Goal: Transaction & Acquisition: Book appointment/travel/reservation

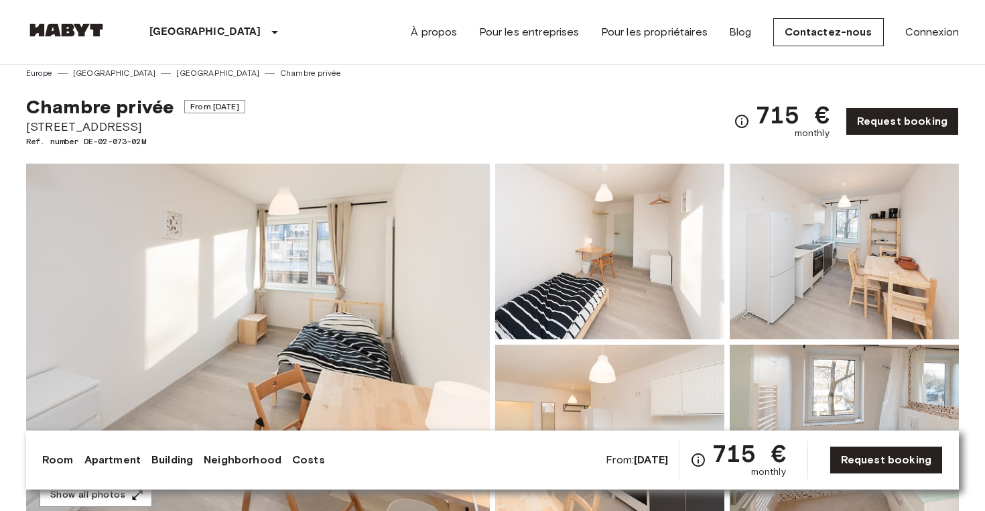
click at [77, 29] on img at bounding box center [66, 29] width 80 height 13
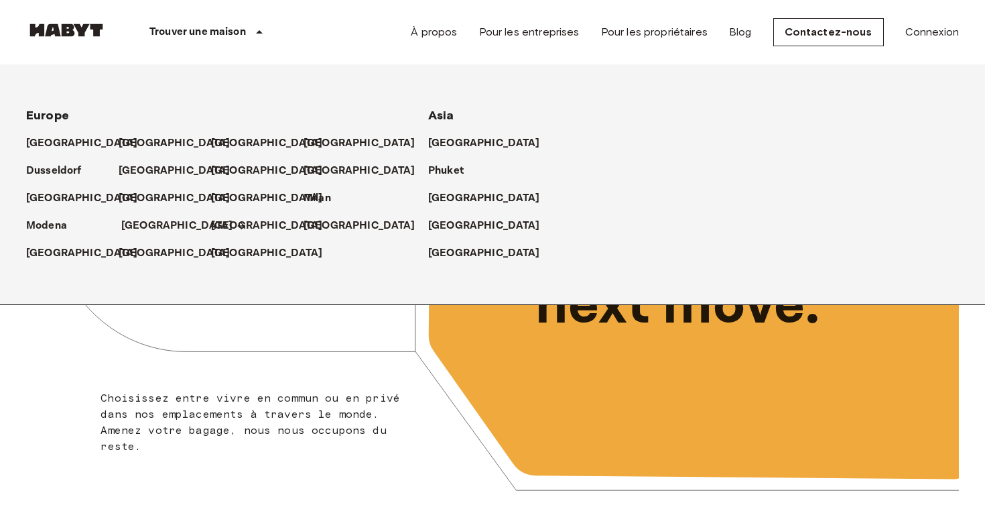
click at [139, 224] on p "[GEOGRAPHIC_DATA]" at bounding box center [177, 226] width 112 height 16
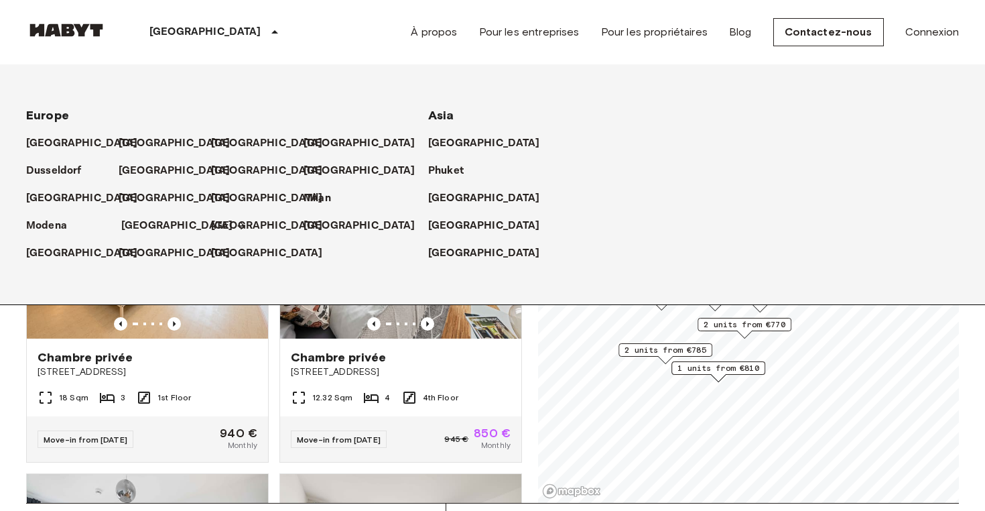
click at [153, 224] on p "[GEOGRAPHIC_DATA]" at bounding box center [177, 226] width 112 height 16
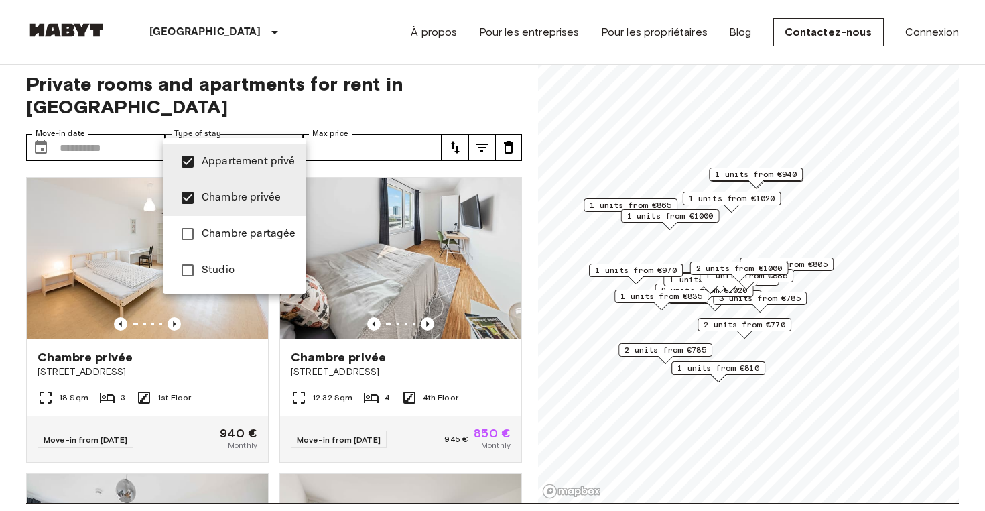
type input "**********"
click at [109, 123] on div at bounding box center [492, 255] width 985 height 511
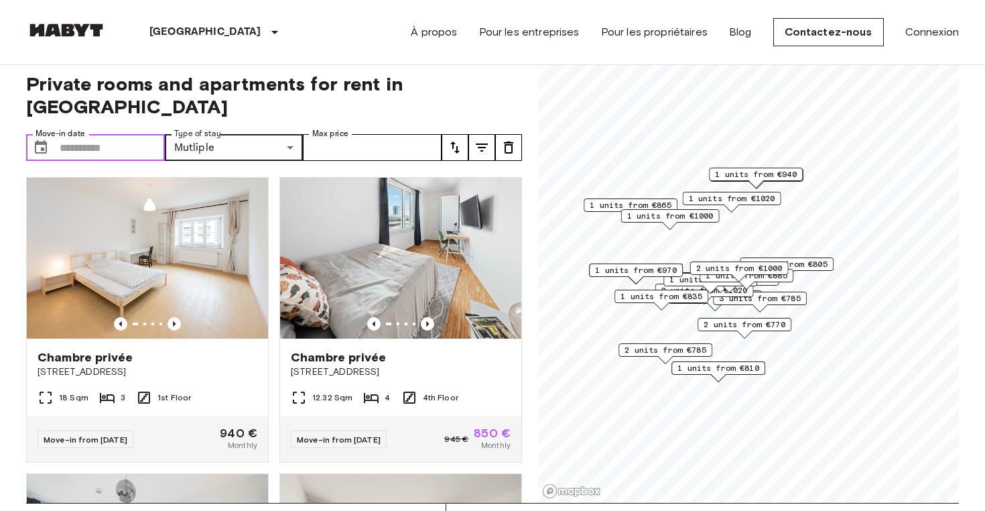
click at [109, 134] on input "Move-in date" at bounding box center [112, 147] width 105 height 27
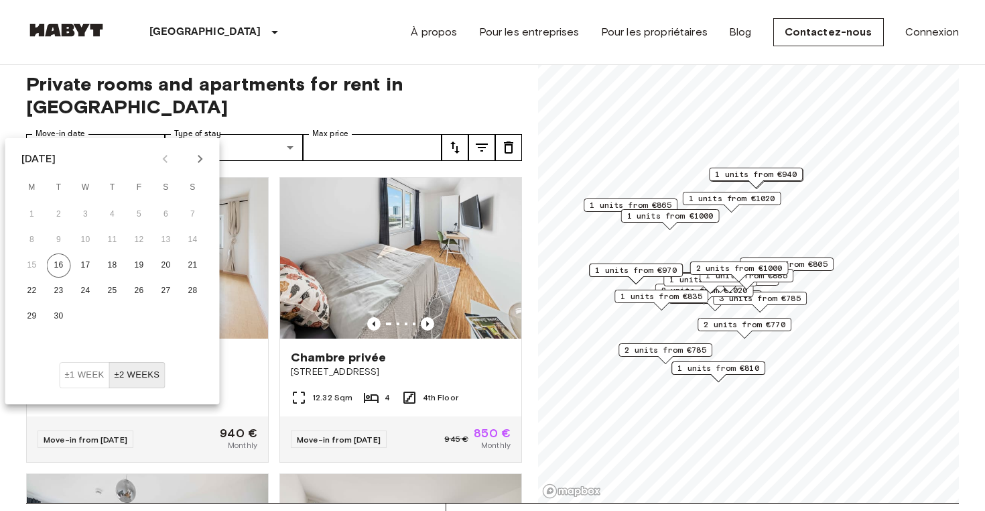
click at [194, 153] on icon "Next month" at bounding box center [200, 159] width 16 height 16
click at [23, 211] on button "1" at bounding box center [32, 214] width 24 height 24
type input "**********"
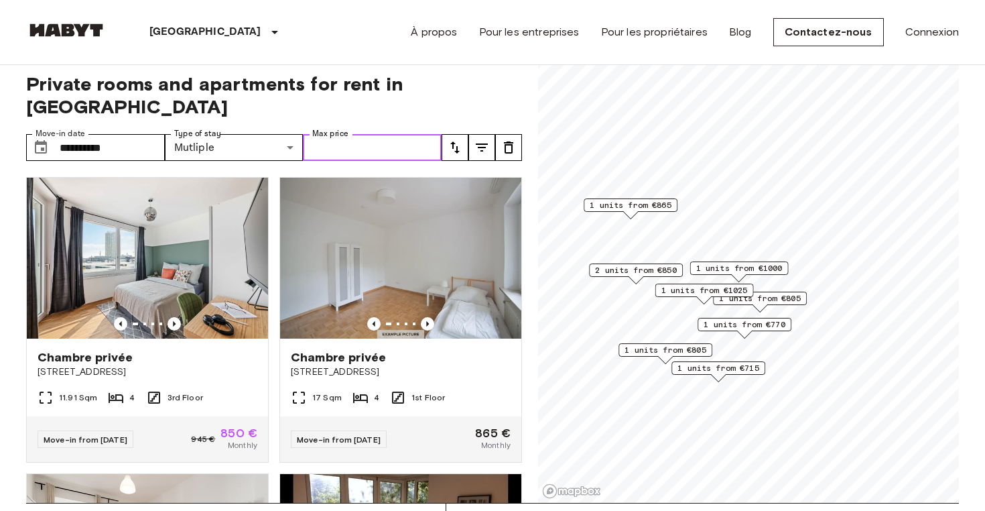
click at [375, 134] on input "Max price" at bounding box center [372, 147] width 139 height 27
type input "****"
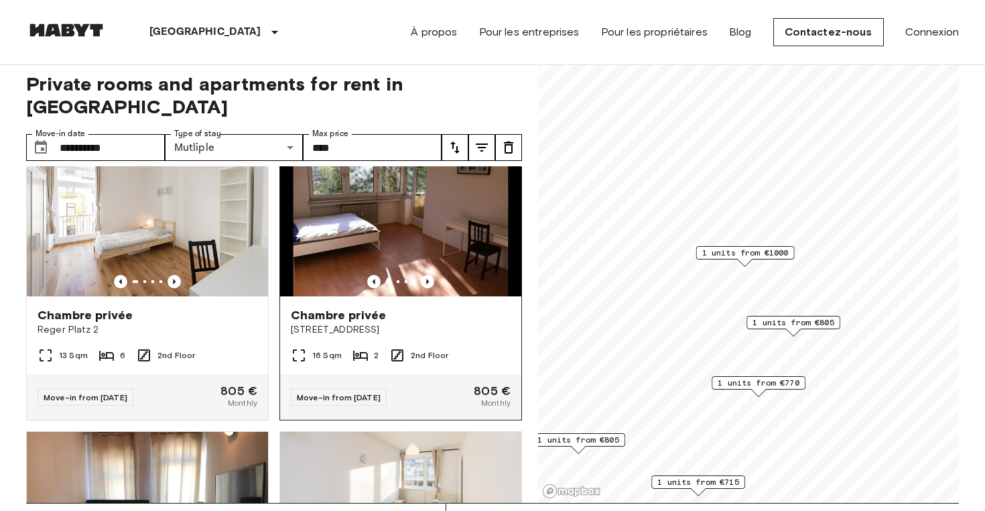
scroll to position [17, 0]
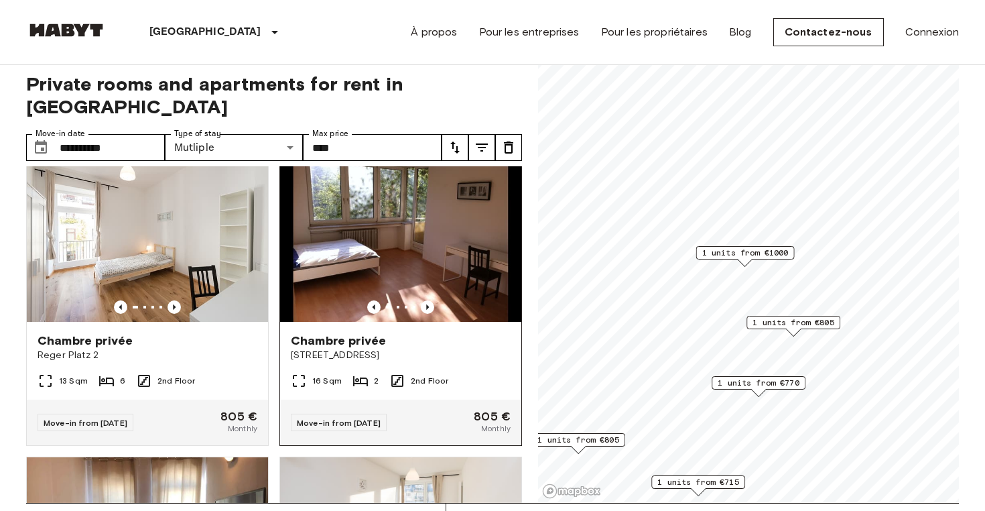
click at [455, 220] on img at bounding box center [400, 241] width 241 height 161
click at [801, 326] on span "1 units from €805" at bounding box center [793, 322] width 82 height 12
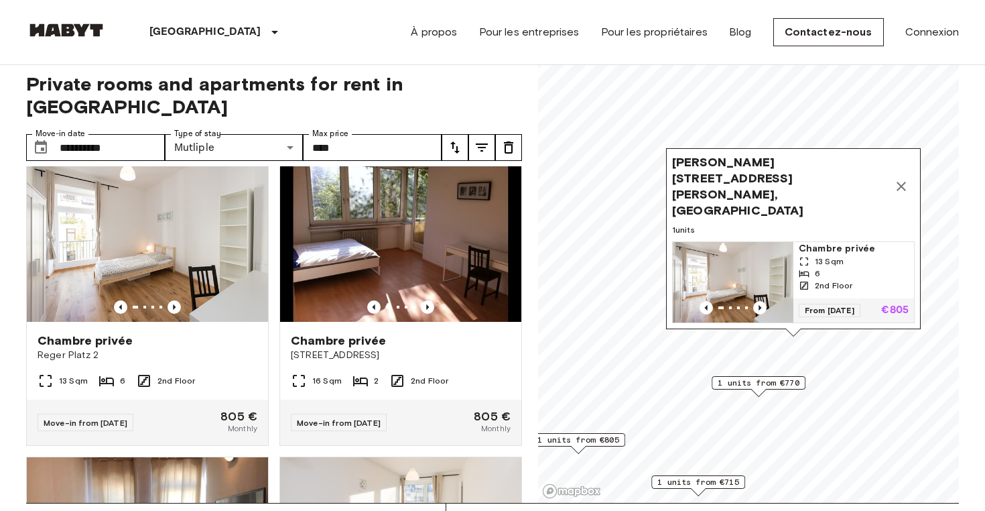
click at [894, 194] on icon "Map marker" at bounding box center [901, 186] width 16 height 16
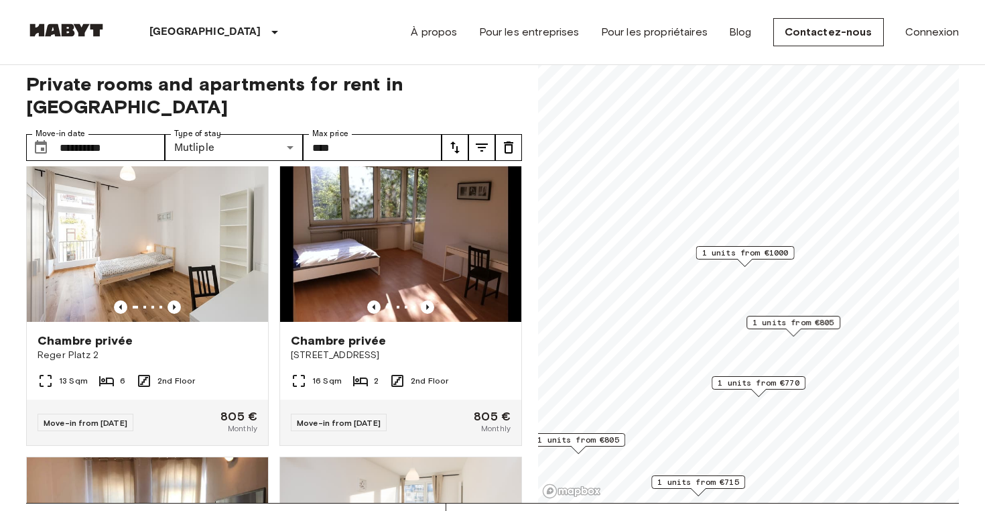
click at [769, 387] on span "1 units from €770" at bounding box center [759, 383] width 82 height 12
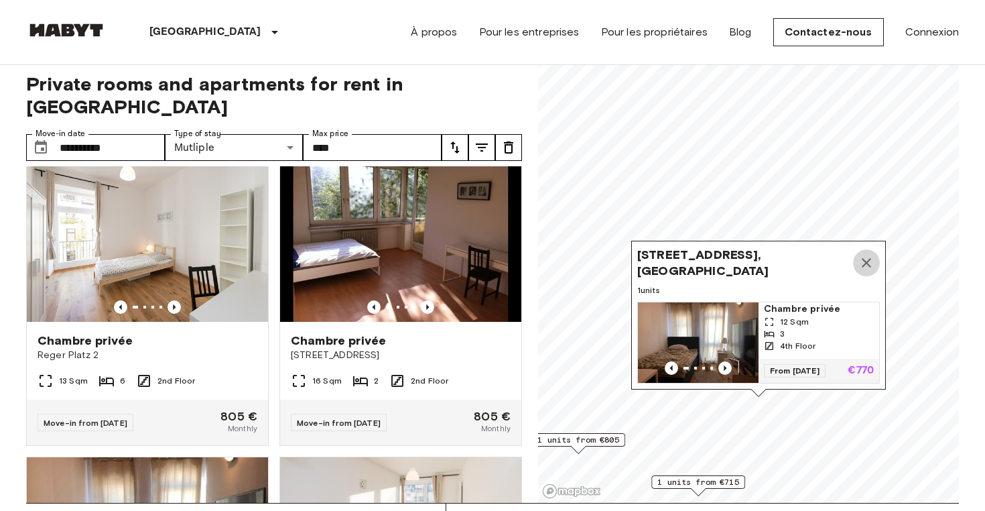
click at [862, 263] on icon "Map marker" at bounding box center [866, 263] width 16 height 16
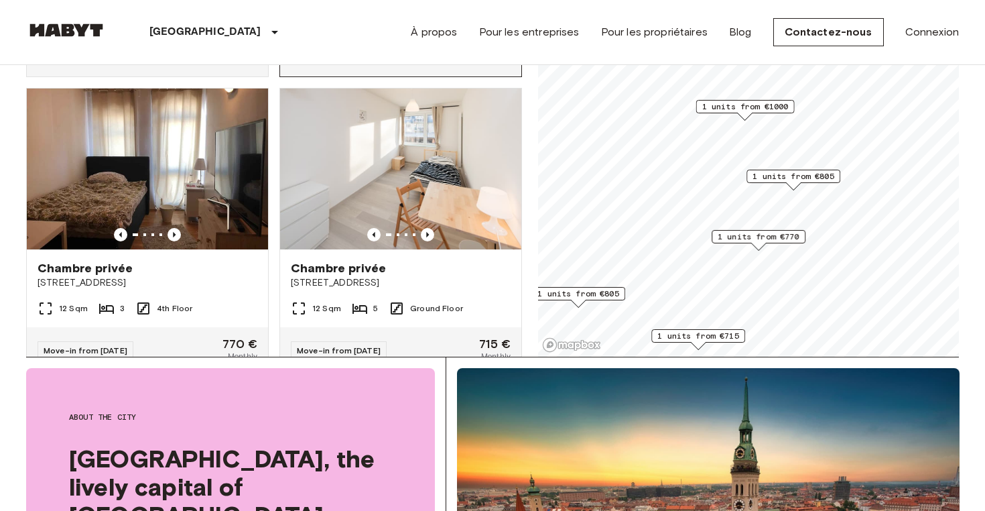
scroll to position [239, 0]
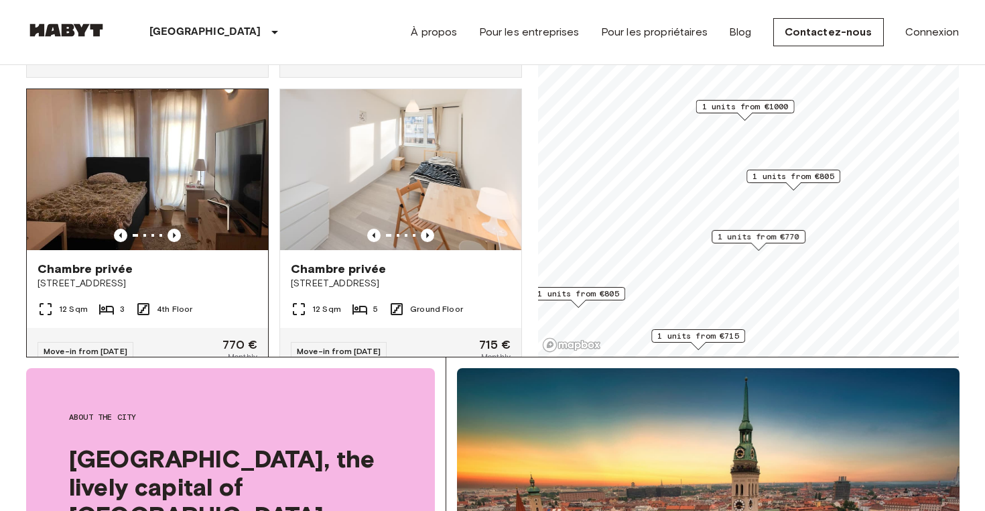
click at [193, 170] on img at bounding box center [147, 169] width 241 height 161
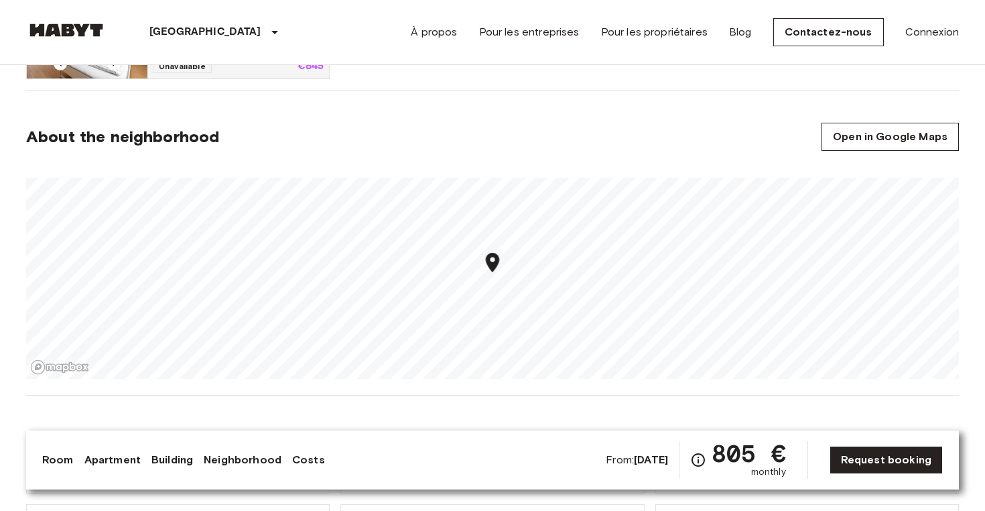
scroll to position [856, 0]
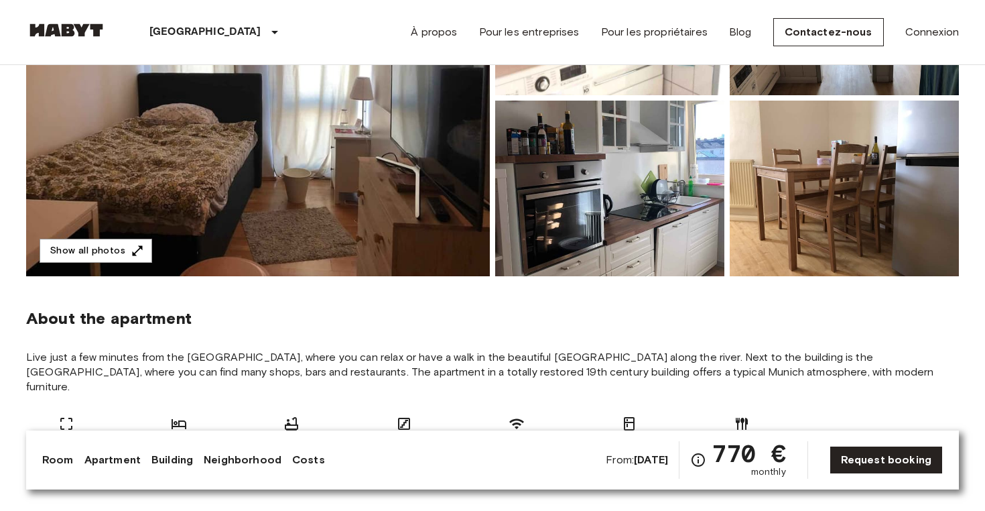
scroll to position [218, 0]
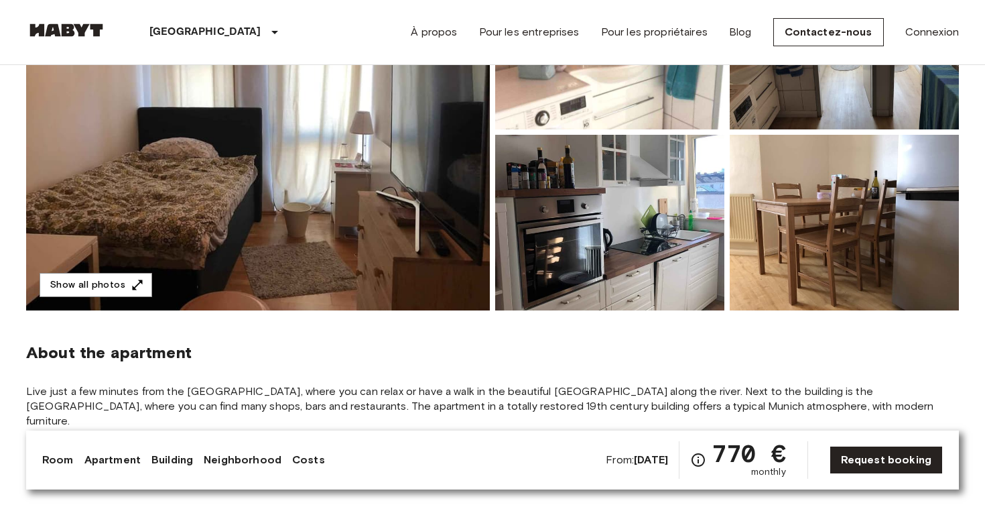
click at [344, 217] on img at bounding box center [258, 132] width 464 height 356
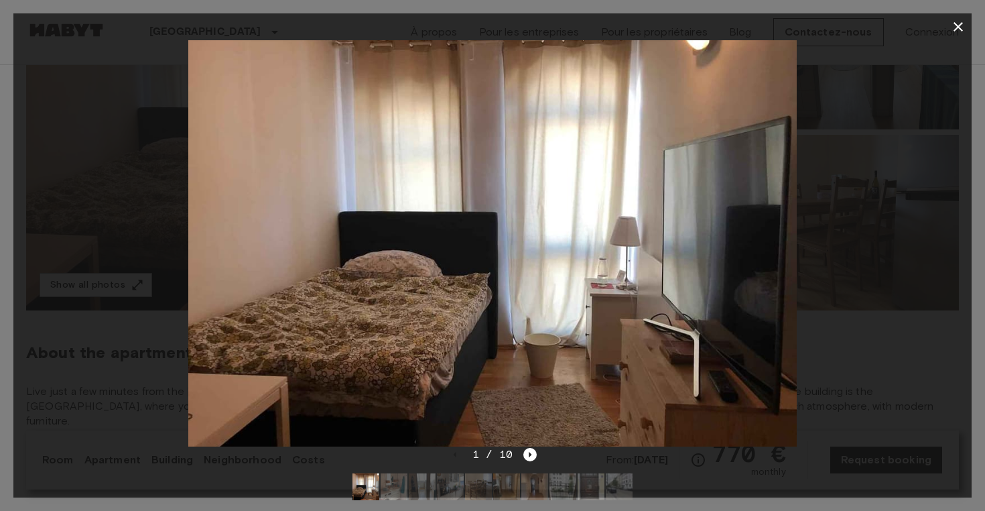
click at [536, 450] on div "1 / 10" at bounding box center [492, 478] width 958 height 64
click at [530, 450] on icon "Next image" at bounding box center [529, 454] width 13 height 13
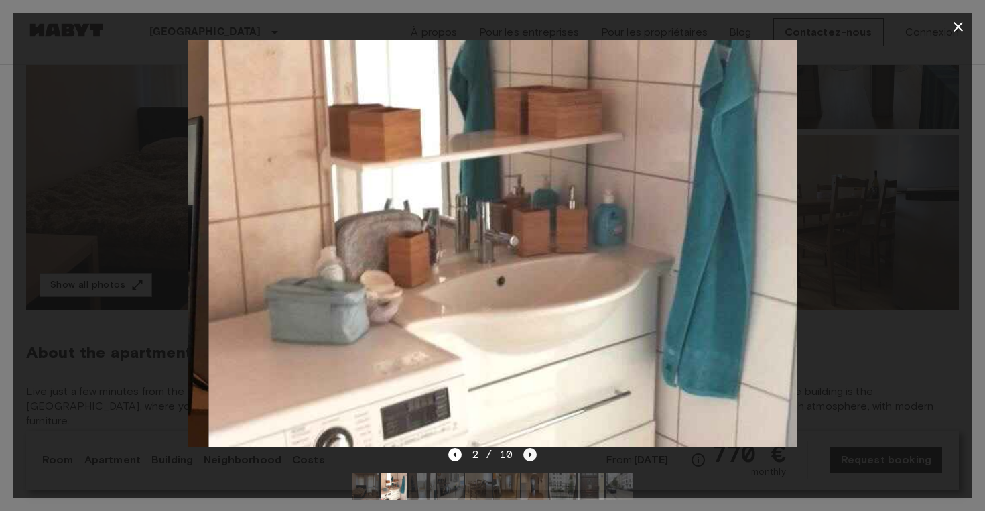
click at [530, 450] on icon "Next image" at bounding box center [529, 454] width 13 height 13
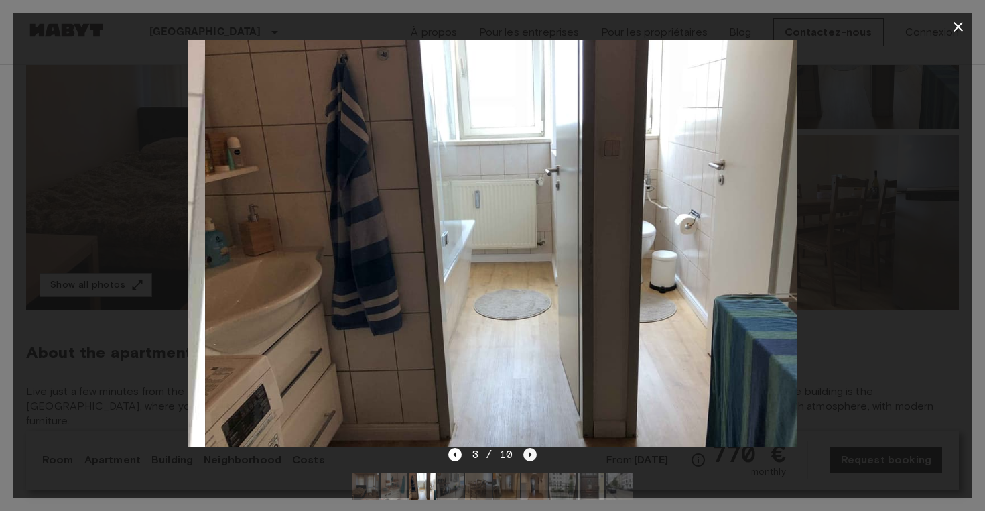
click at [530, 450] on icon "Next image" at bounding box center [529, 454] width 13 height 13
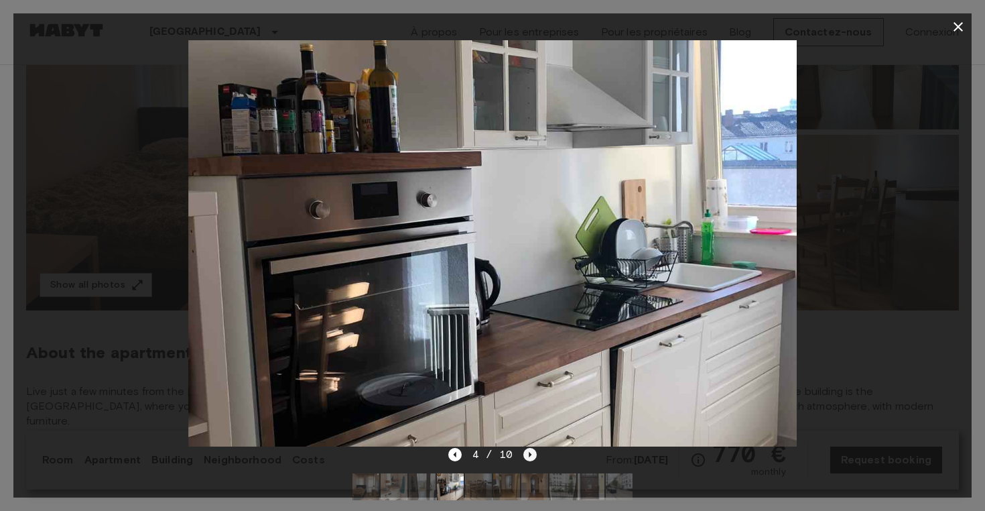
click at [530, 450] on icon "Next image" at bounding box center [529, 454] width 13 height 13
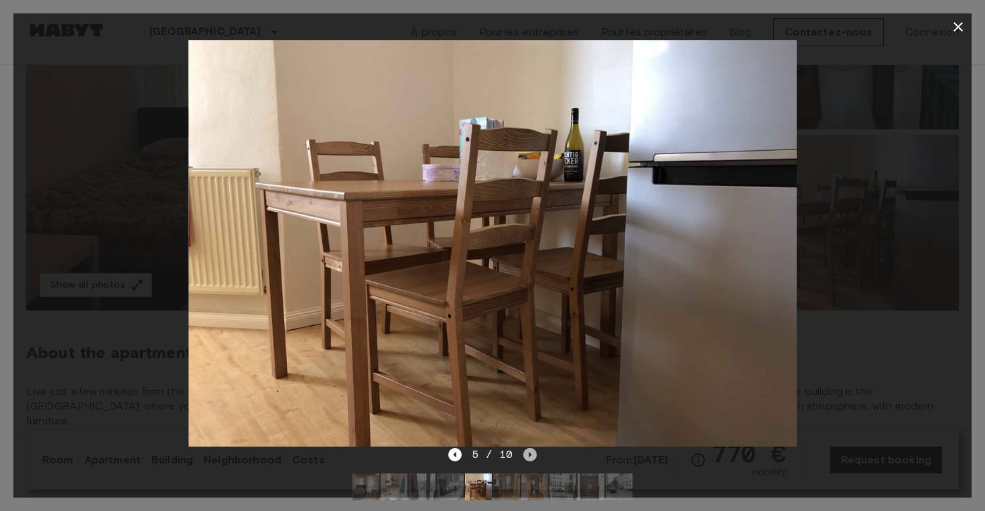
click at [530, 450] on icon "Next image" at bounding box center [529, 454] width 13 height 13
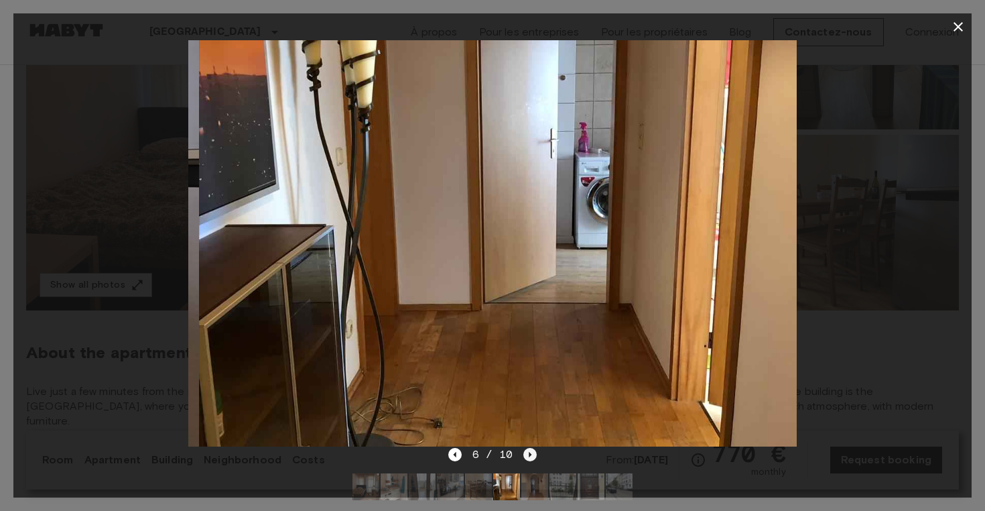
click at [530, 450] on icon "Next image" at bounding box center [529, 454] width 13 height 13
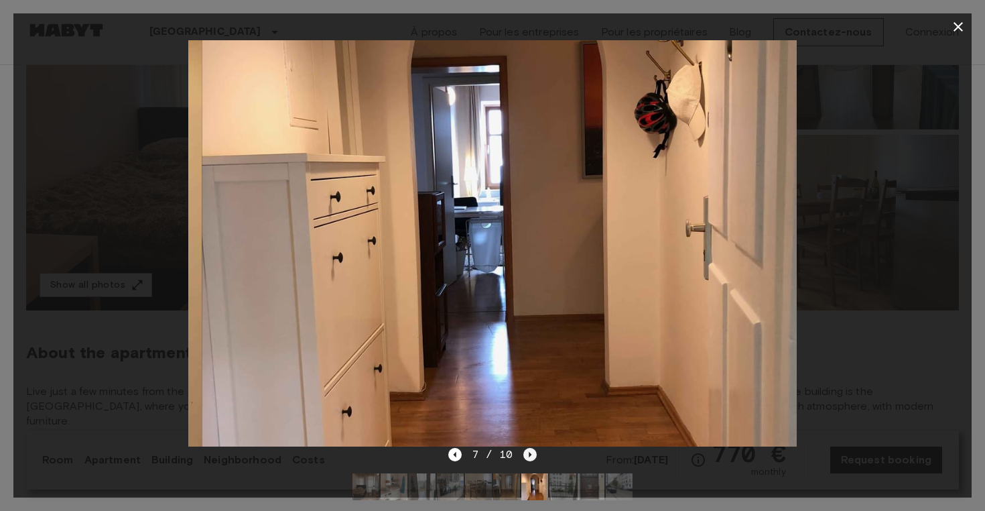
click at [530, 450] on icon "Next image" at bounding box center [529, 454] width 13 height 13
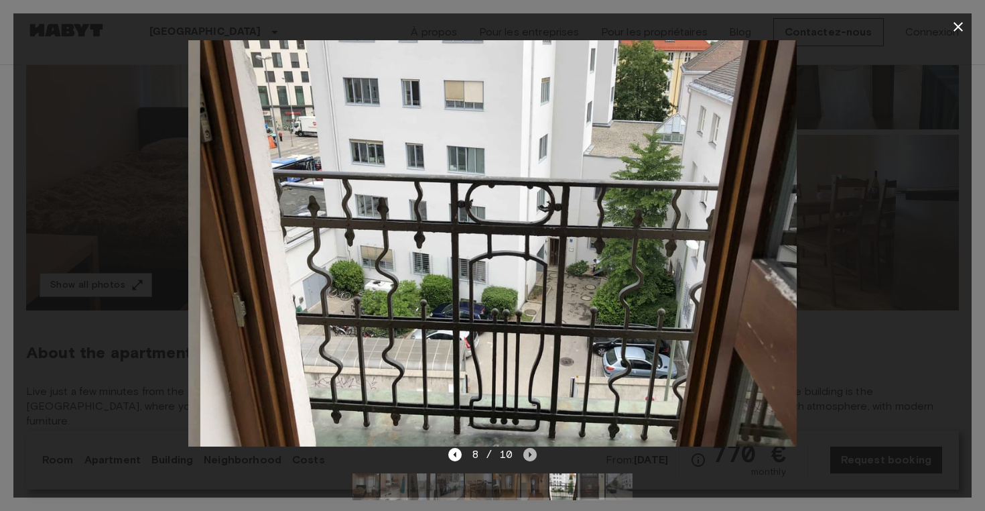
click at [530, 450] on icon "Next image" at bounding box center [529, 454] width 13 height 13
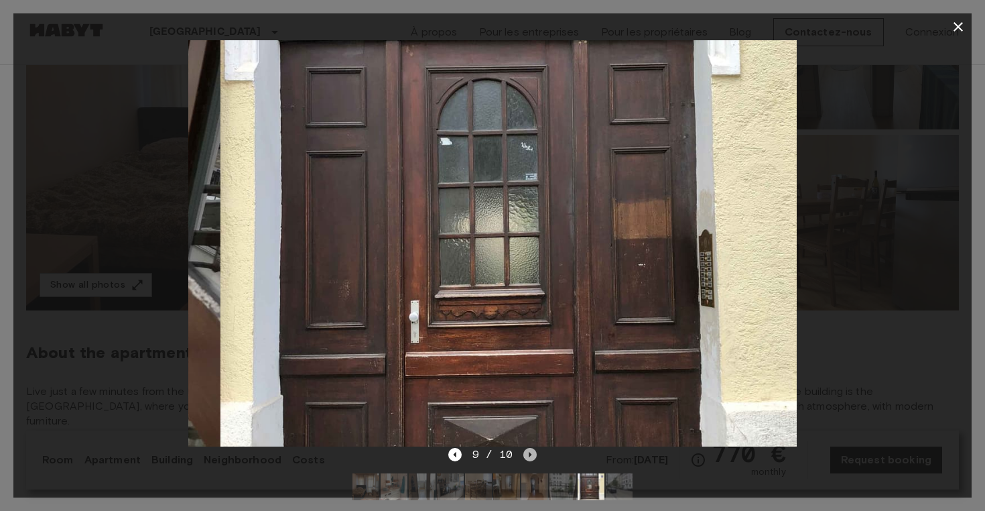
click at [530, 450] on icon "Next image" at bounding box center [529, 454] width 13 height 13
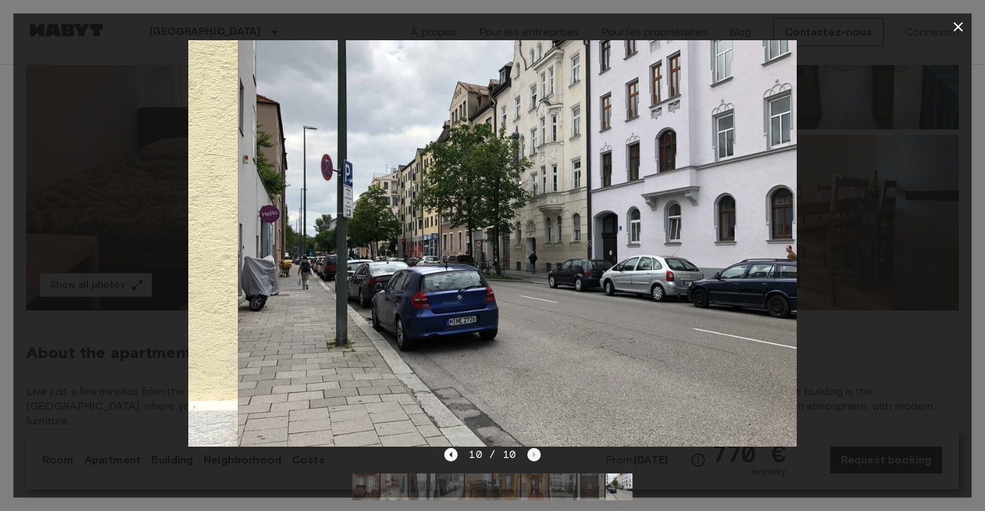
click at [530, 450] on div "10 / 10" at bounding box center [492, 454] width 96 height 16
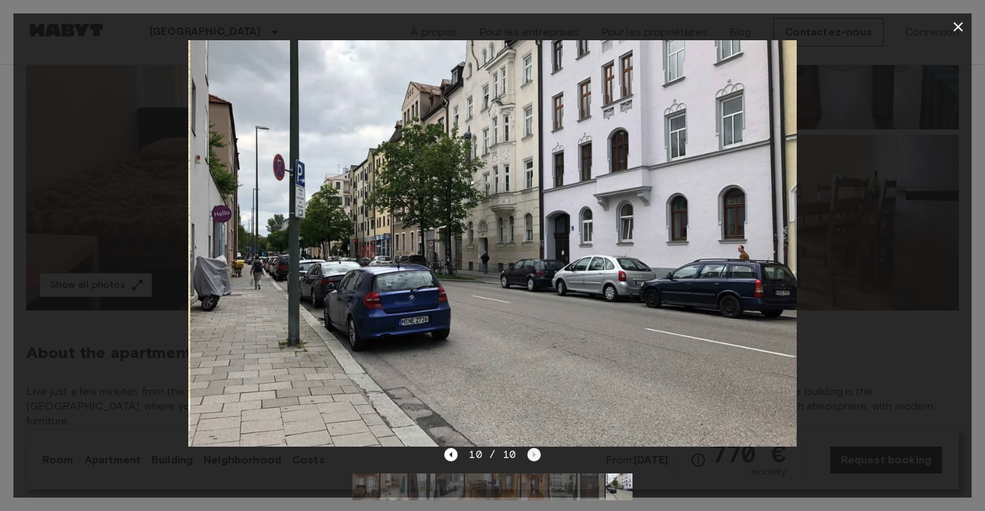
click at [530, 450] on div "10 / 10" at bounding box center [492, 454] width 96 height 16
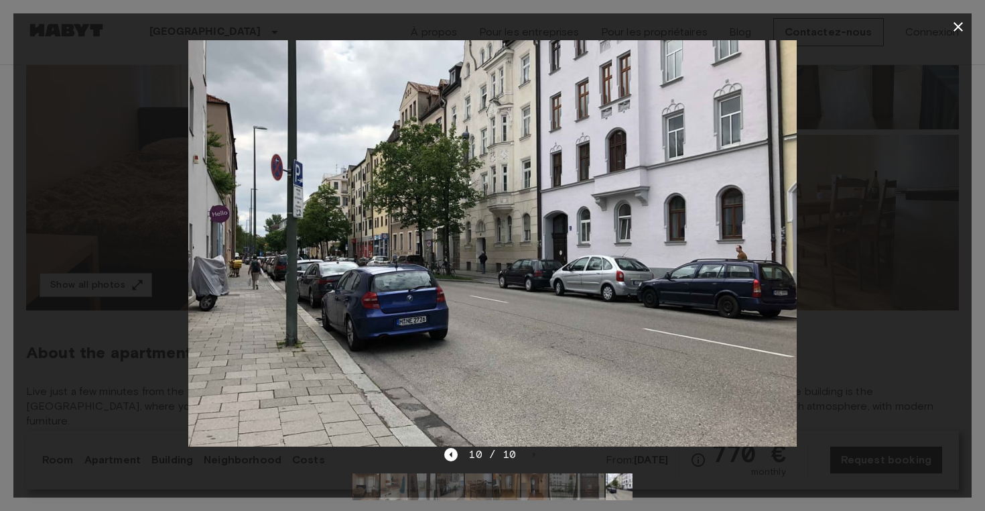
click at [966, 30] on button "button" at bounding box center [958, 26] width 27 height 27
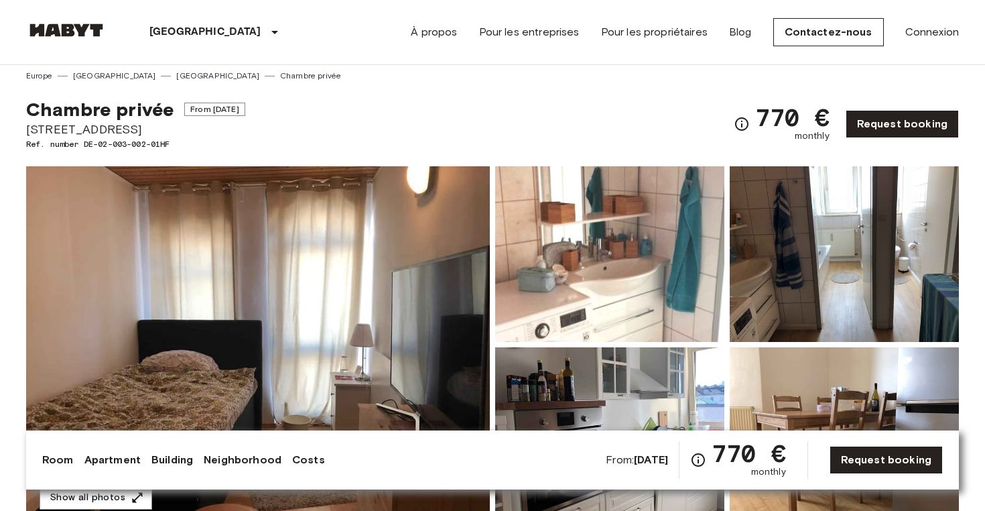
scroll to position [0, 0]
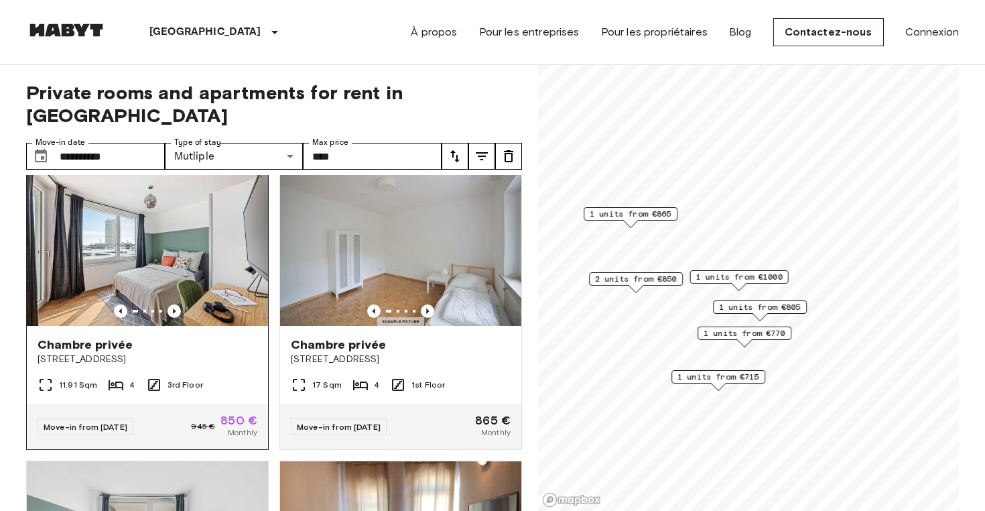
scroll to position [22, 0]
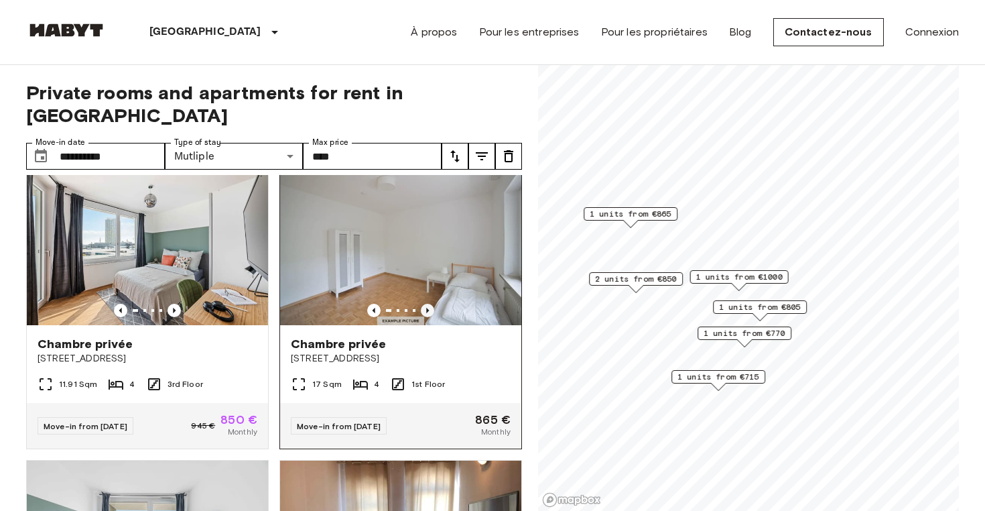
click at [425, 304] on icon "Previous image" at bounding box center [427, 310] width 13 height 13
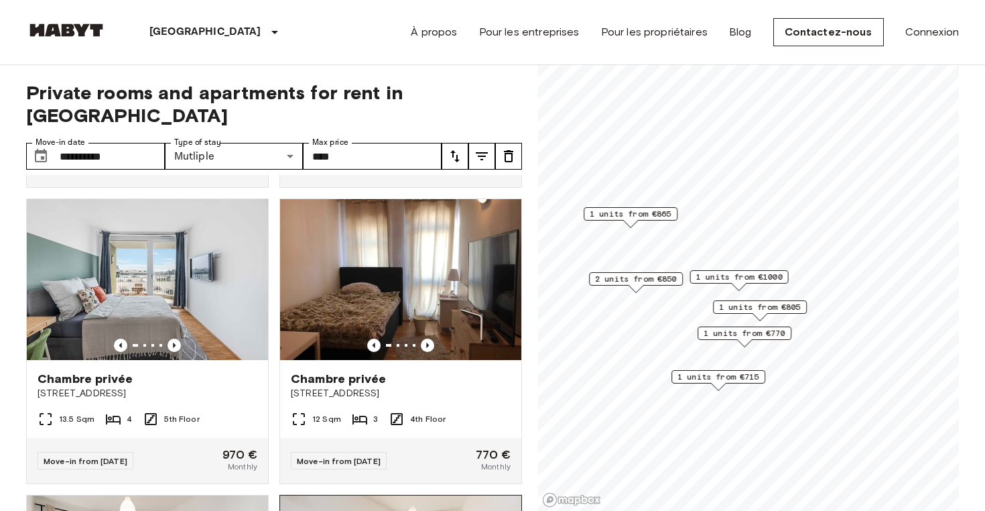
scroll to position [271, 0]
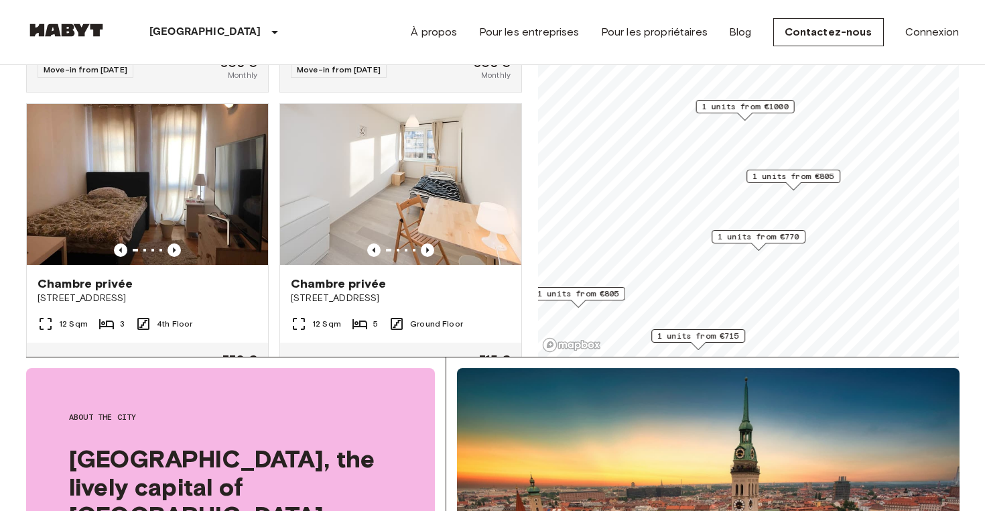
scroll to position [252, 0]
